Goal: Information Seeking & Learning: Learn about a topic

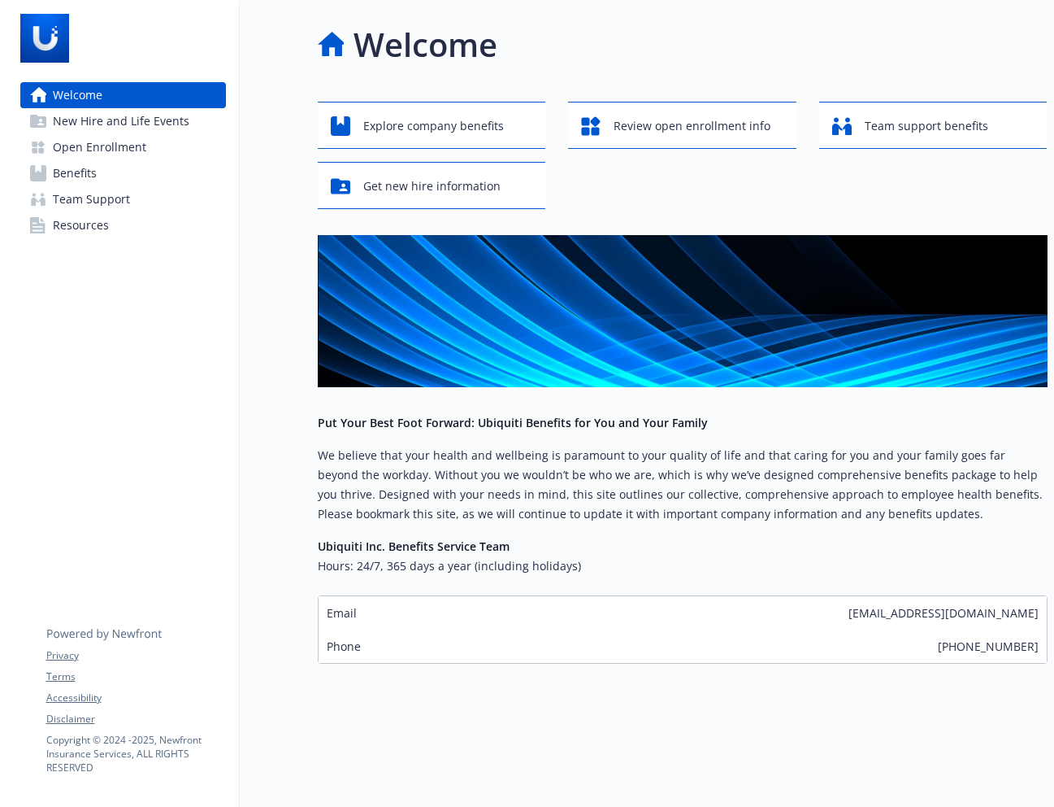
click at [118, 127] on span "New Hire and Life Events" at bounding box center [121, 121] width 137 height 26
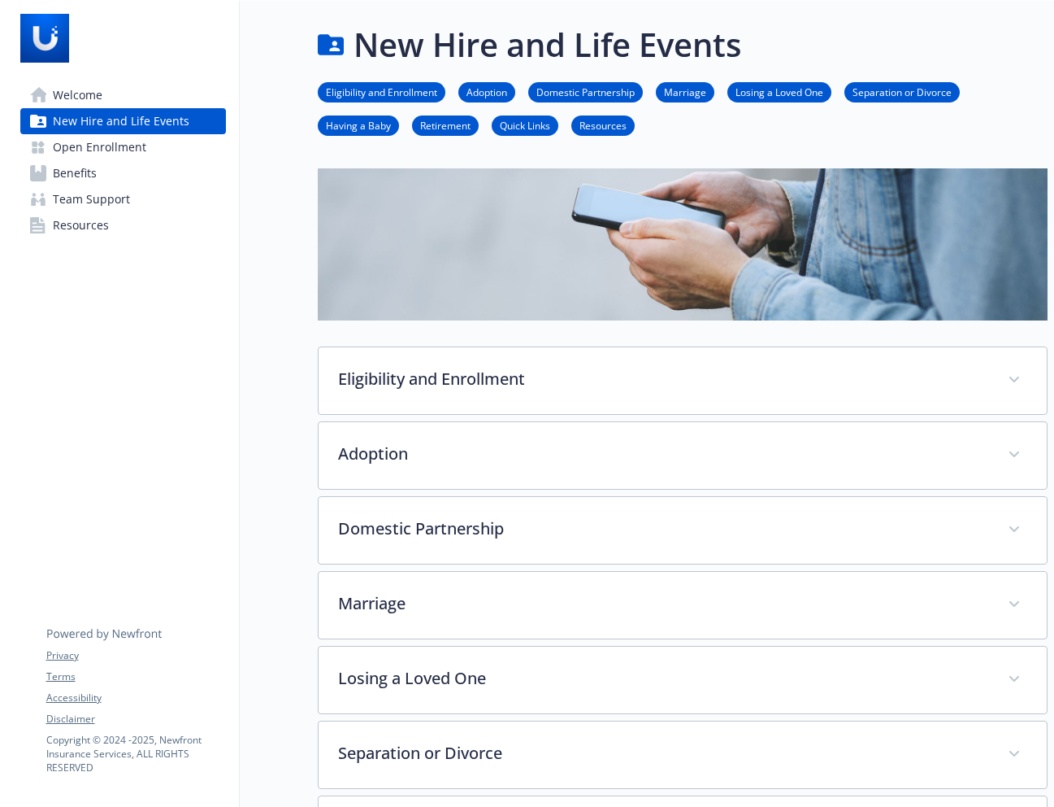
click at [113, 139] on span "Open Enrollment" at bounding box center [99, 147] width 93 height 26
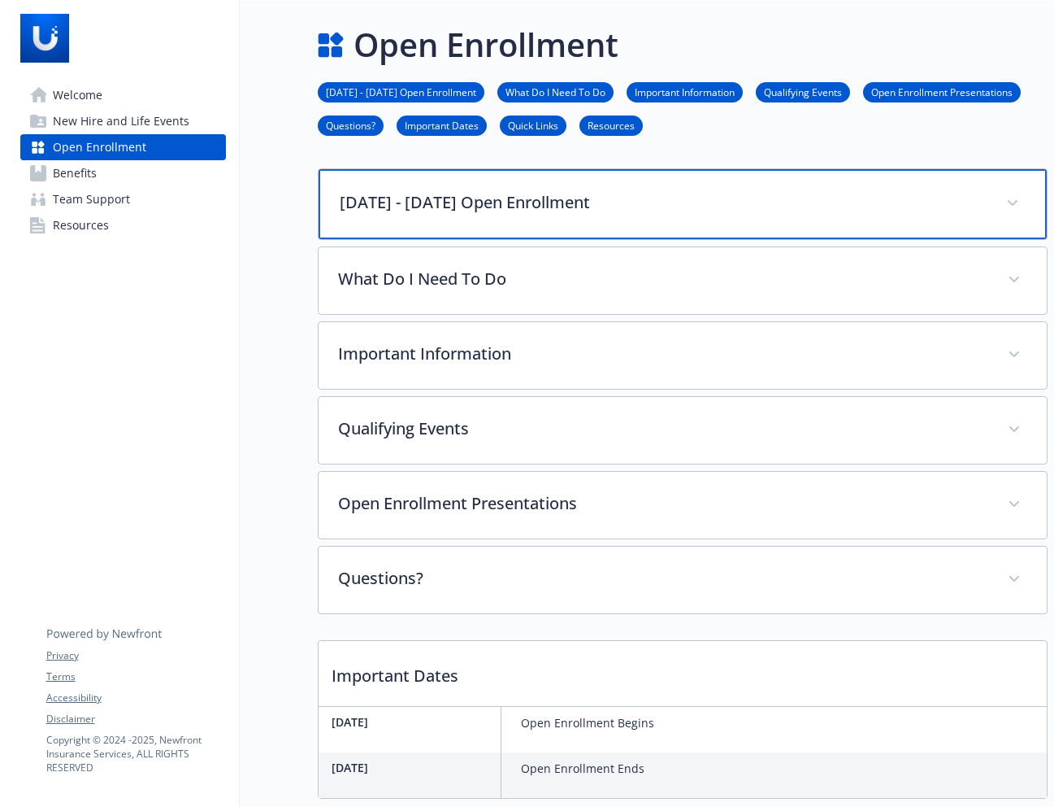
click at [536, 194] on p "[DATE] - [DATE] Open Enrollment" at bounding box center [663, 202] width 647 height 24
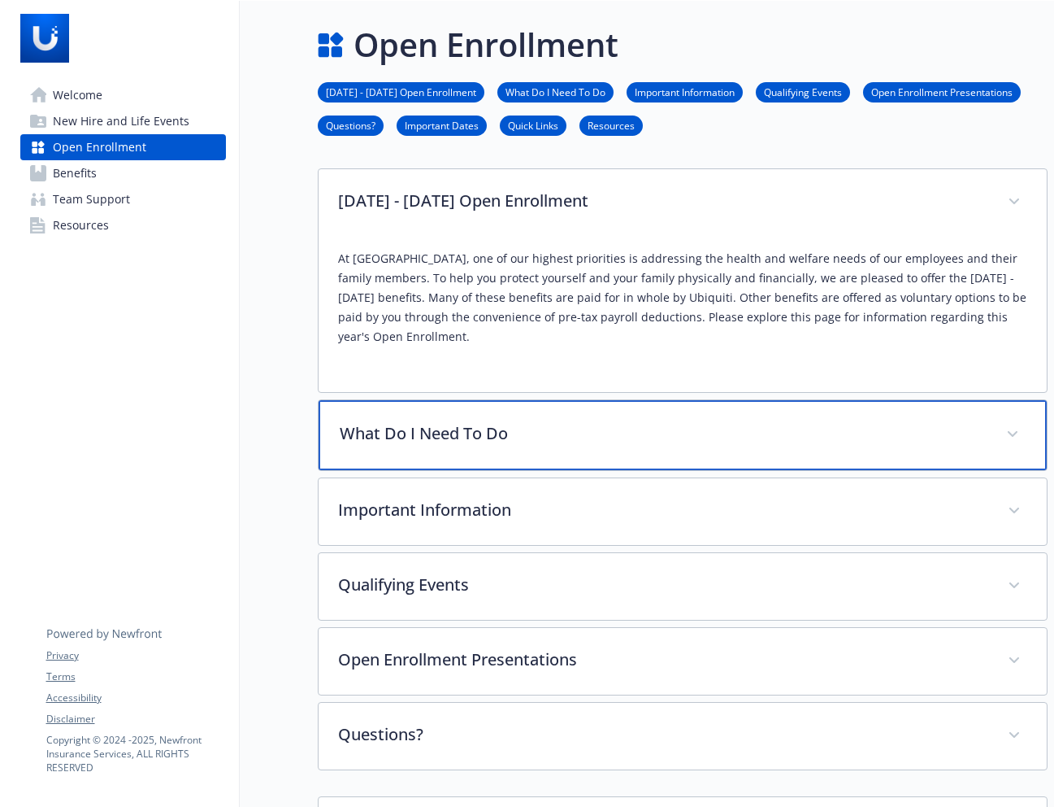
click at [498, 400] on div "What Do I Need To Do" at bounding box center [683, 435] width 728 height 70
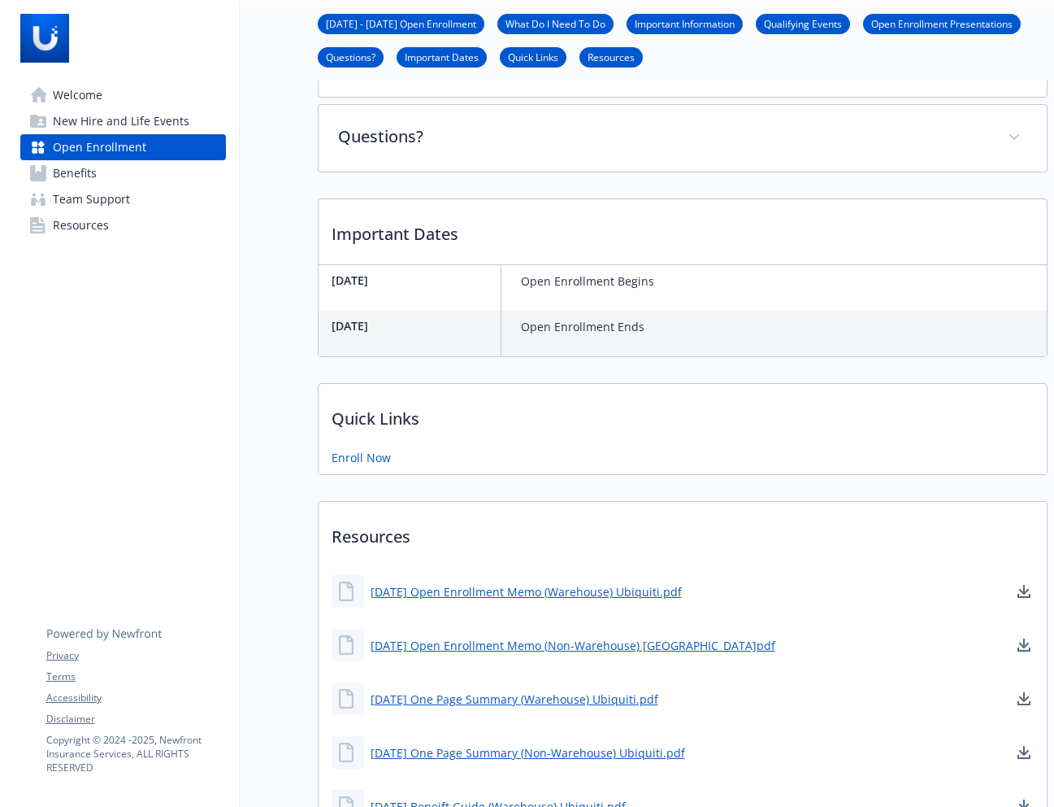
scroll to position [1230, 0]
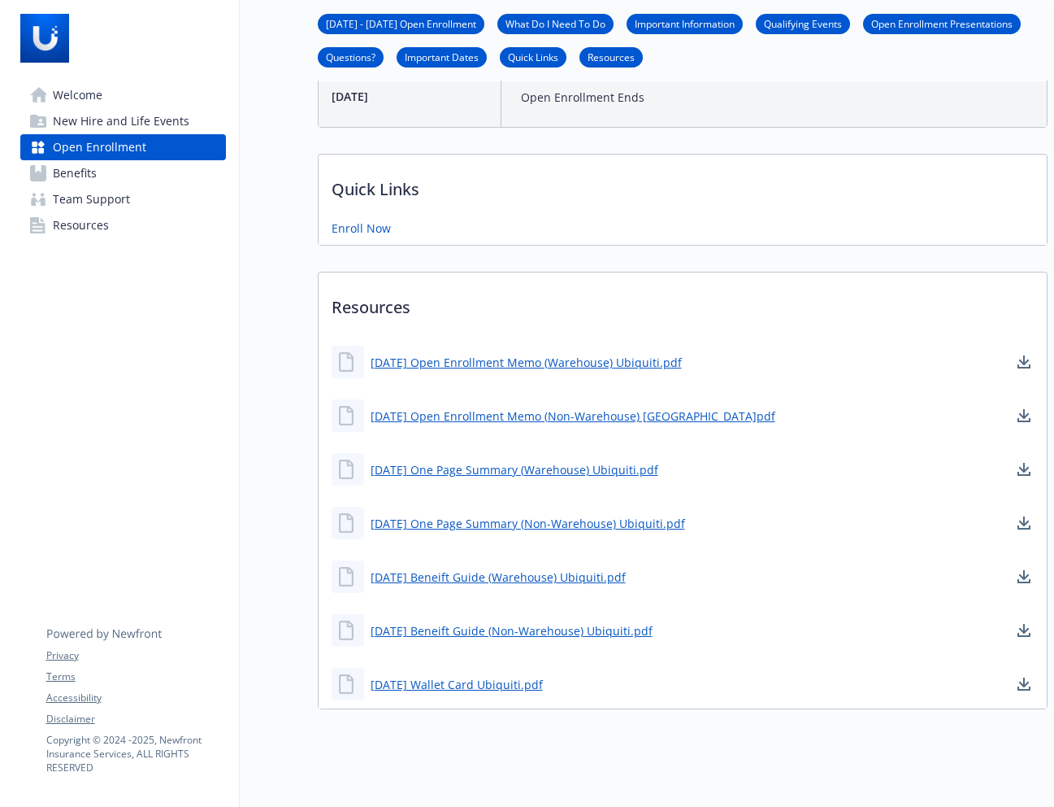
click at [108, 165] on link "Benefits" at bounding box center [123, 173] width 206 height 26
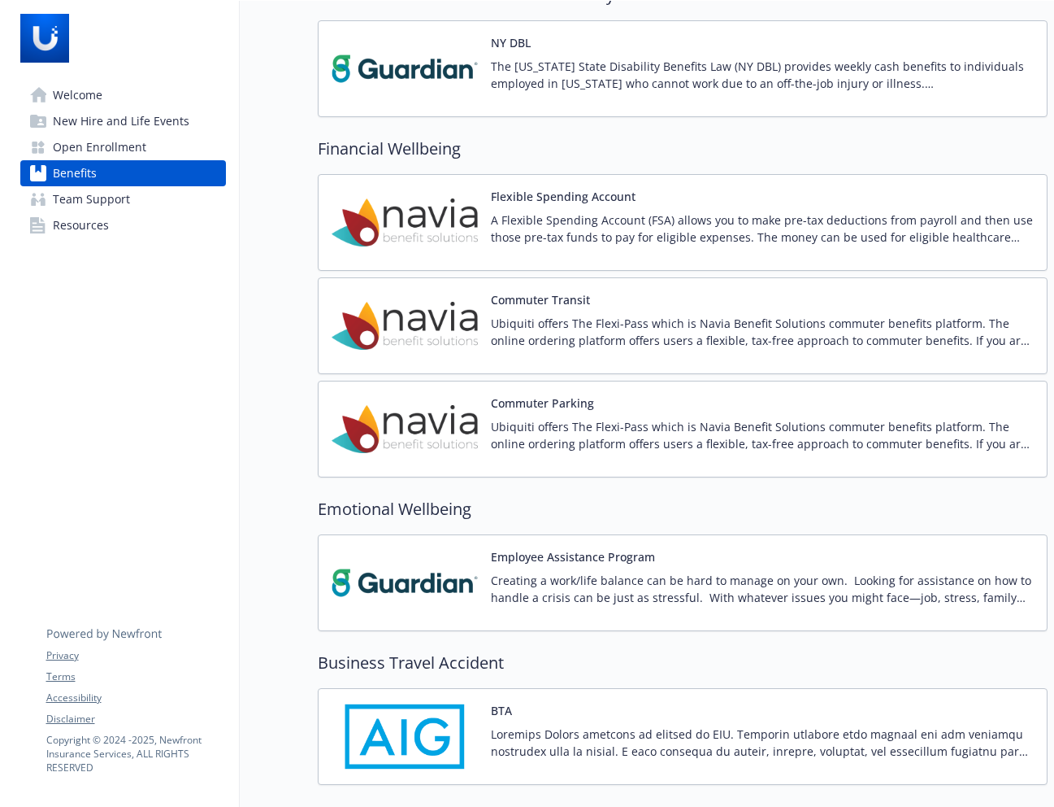
scroll to position [1643, 0]
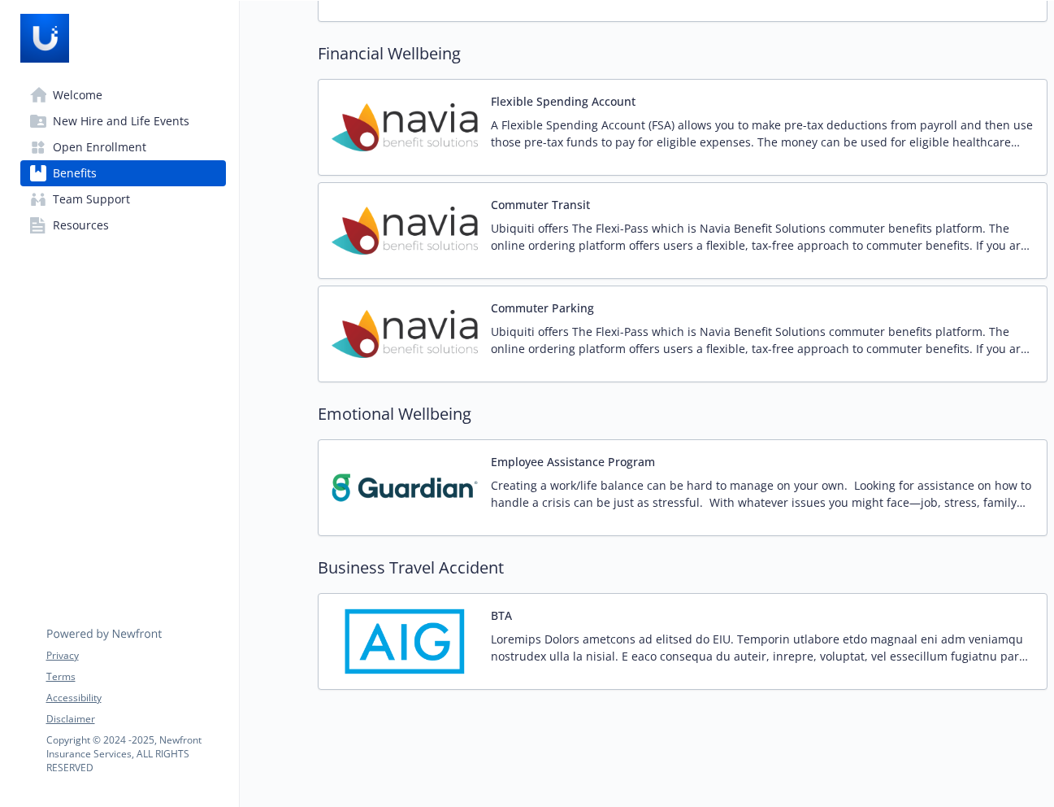
click at [165, 209] on link "Team Support" at bounding box center [123, 199] width 206 height 26
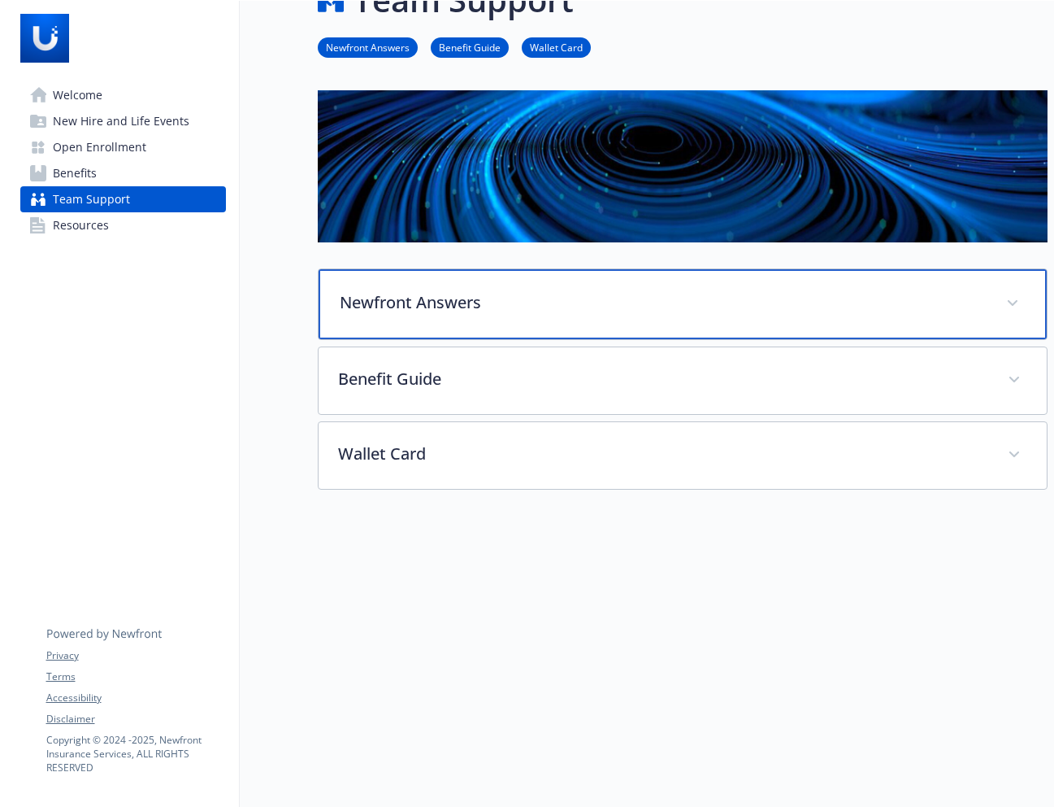
scroll to position [48, 0]
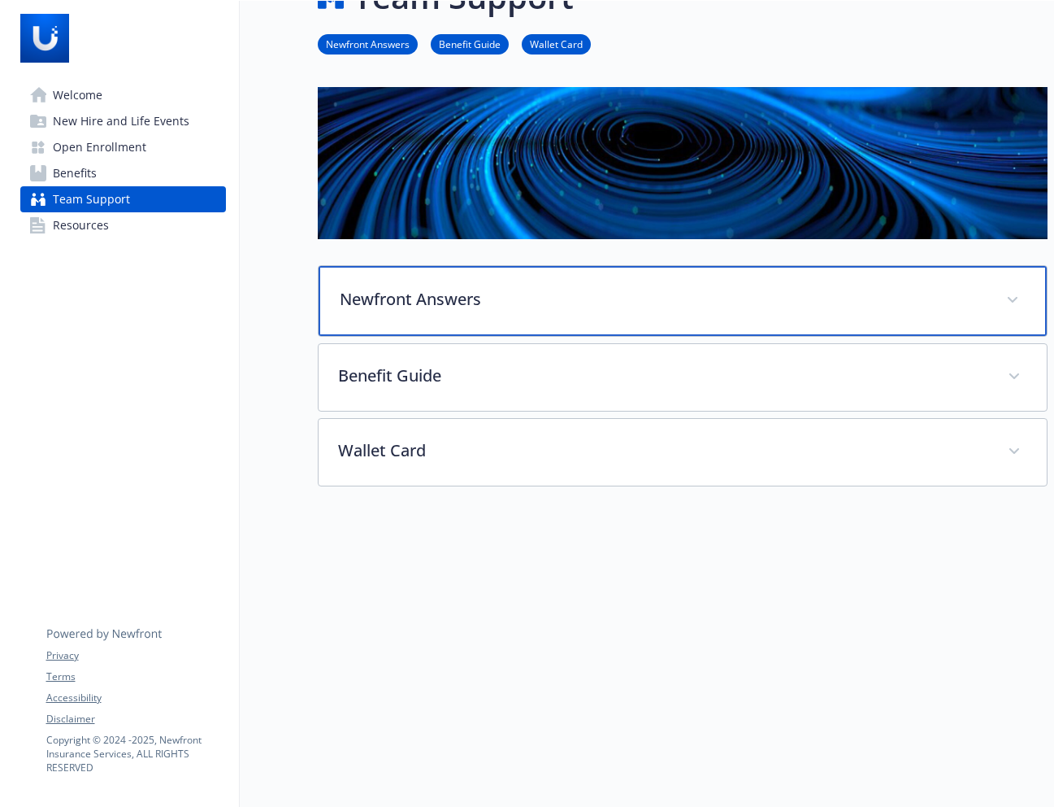
click at [407, 333] on div "Newfront Answers" at bounding box center [683, 301] width 728 height 70
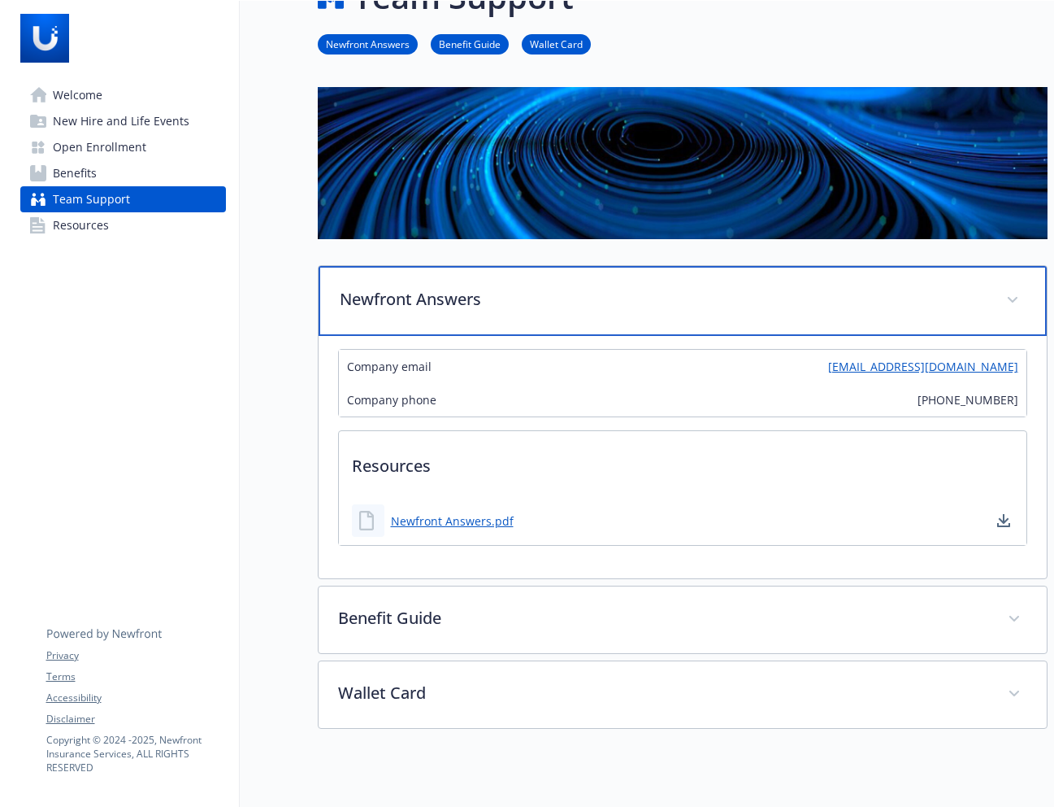
click at [405, 328] on div "Newfront Answers" at bounding box center [683, 301] width 728 height 70
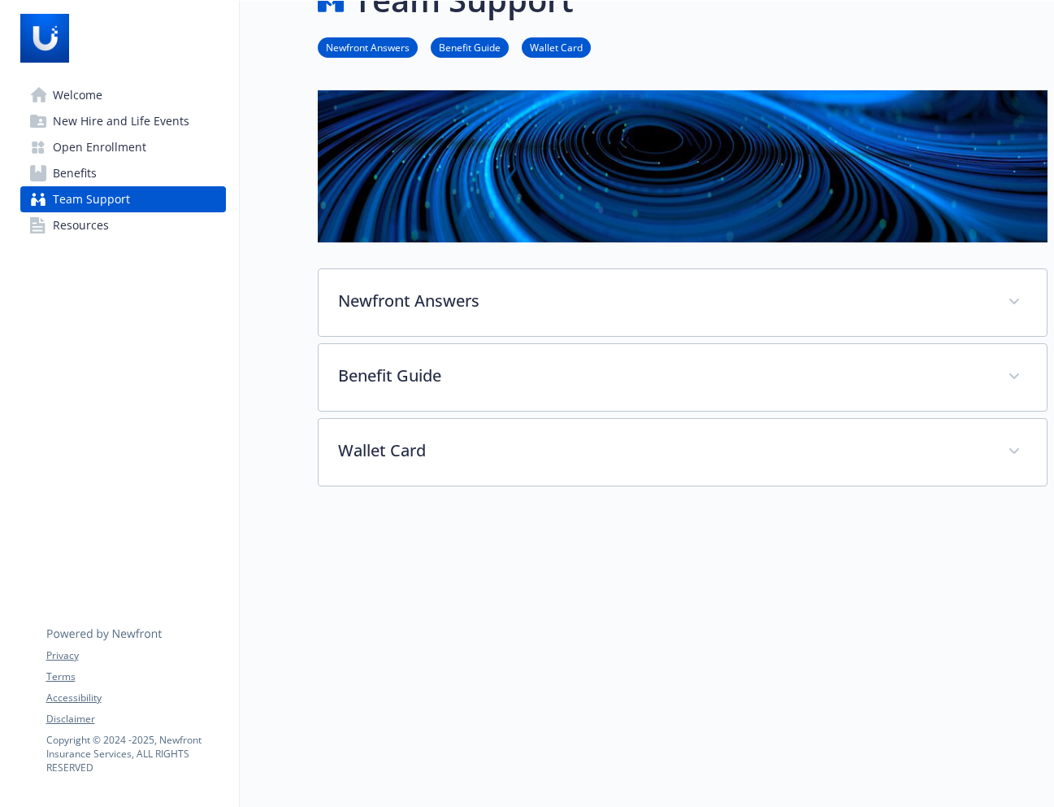
click at [174, 230] on link "Resources" at bounding box center [123, 225] width 206 height 26
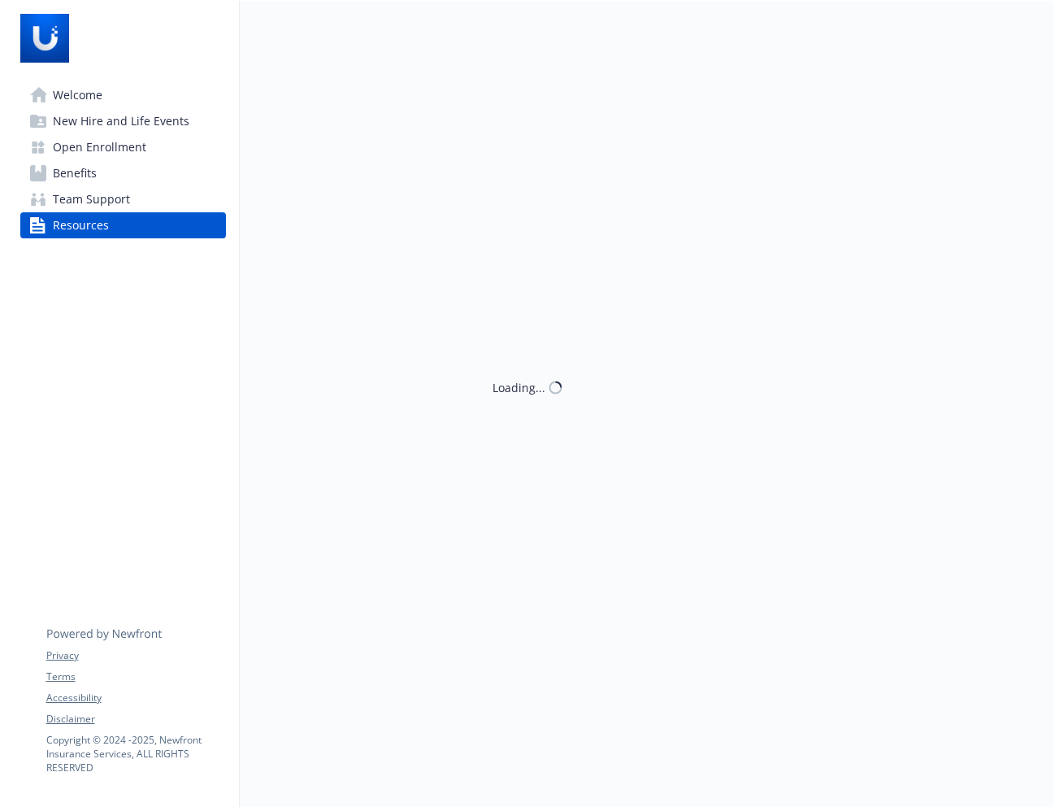
scroll to position [45, 0]
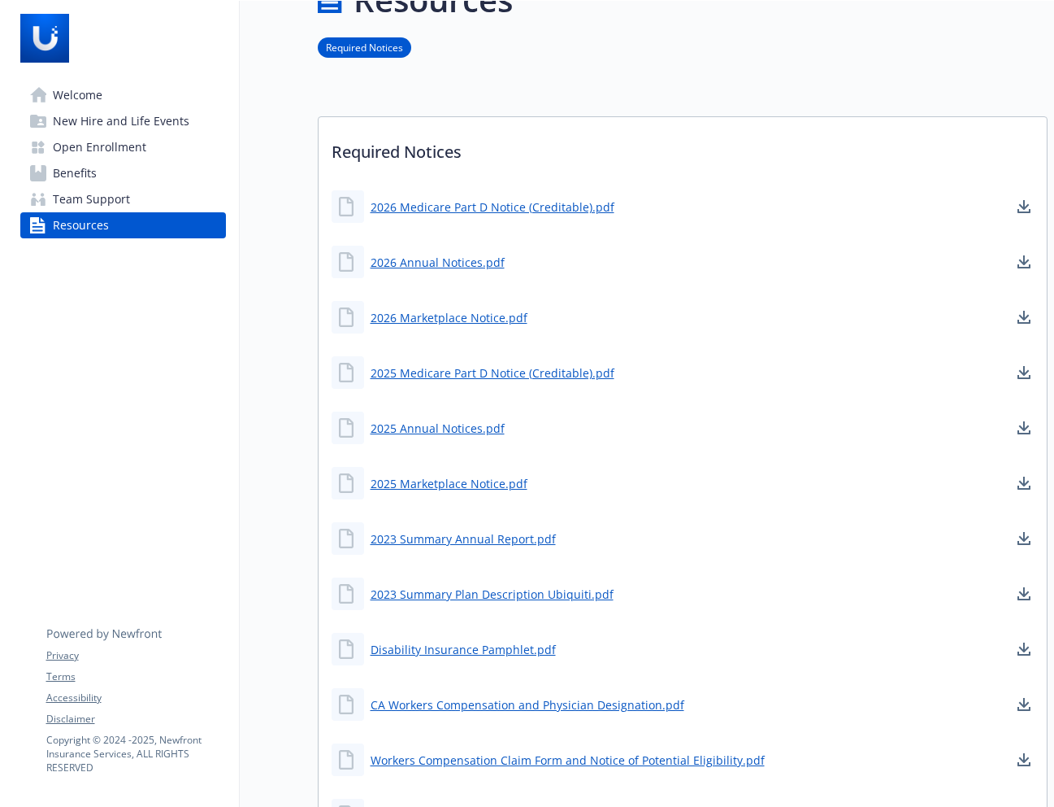
click at [146, 105] on link "Welcome" at bounding box center [123, 95] width 206 height 26
